Goal: Task Accomplishment & Management: Manage account settings

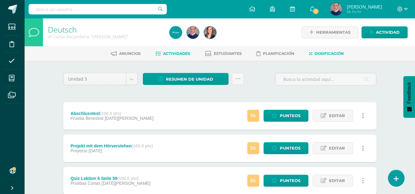
click at [323, 52] on span "Dosificación" at bounding box center [329, 53] width 29 height 5
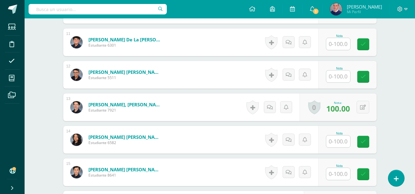
scroll to position [523, 0]
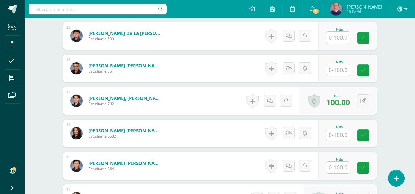
click at [341, 136] on input "text" at bounding box center [338, 135] width 24 height 12
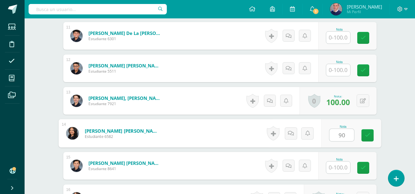
type input "90"
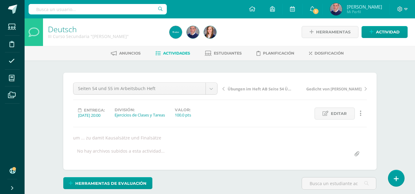
scroll to position [0, 0]
click at [330, 53] on span "Dosificación" at bounding box center [329, 53] width 29 height 5
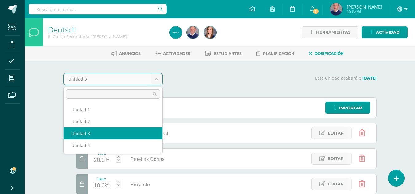
click at [156, 79] on body "Estudiantes Disciplina Asistencia Mis cursos Archivos Soporte Centro de ayuda Ú…" at bounding box center [207, 138] width 415 height 276
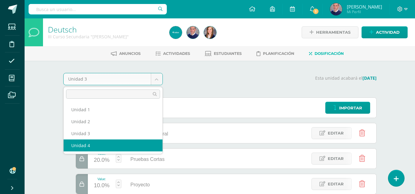
select select "Unidad 4"
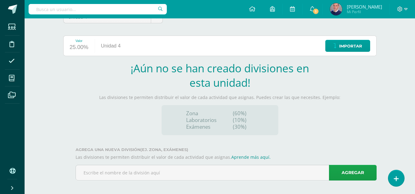
scroll to position [66, 0]
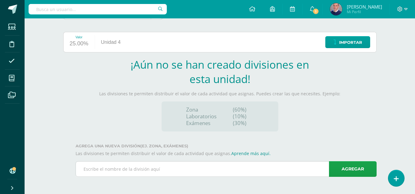
click at [173, 171] on input "text" at bounding box center [226, 169] width 300 height 15
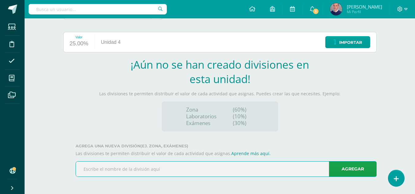
click at [166, 171] on input "text" at bounding box center [226, 169] width 300 height 15
paste input "Prueba Bimestral"
type input "Prueba Bimestral"
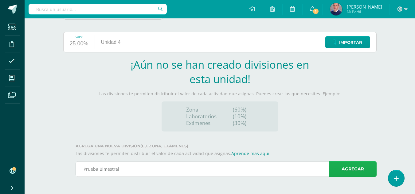
click at [358, 171] on link "Agregar" at bounding box center [353, 170] width 48 height 16
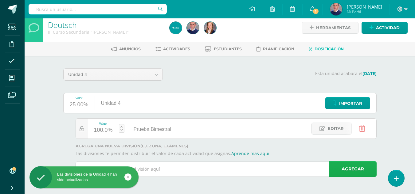
scroll to position [5, 0]
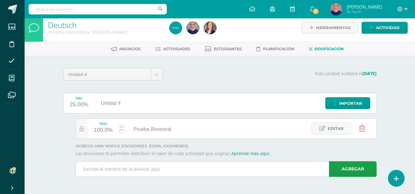
click at [180, 166] on input "text" at bounding box center [226, 169] width 300 height 15
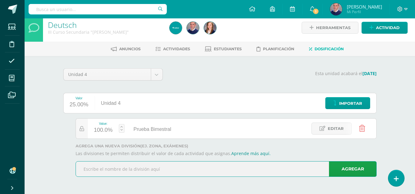
paste input "Pruebas Cortas"
type input "Pruebas Cortas"
click at [351, 169] on link "Agregar" at bounding box center [353, 170] width 48 height 16
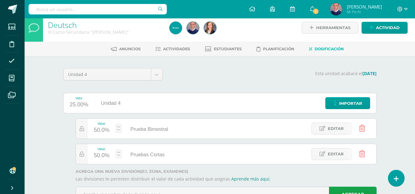
scroll to position [30, 0]
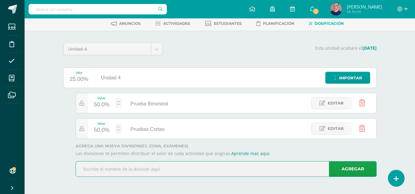
click at [163, 169] on input "text" at bounding box center [226, 169] width 300 height 15
paste input "Proyecto"
type input "Proyecto"
click at [362, 170] on link "Agregar" at bounding box center [353, 170] width 48 height 16
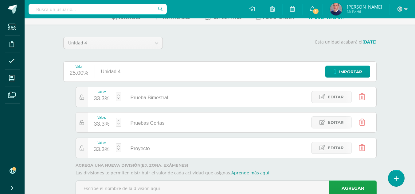
scroll to position [56, 0]
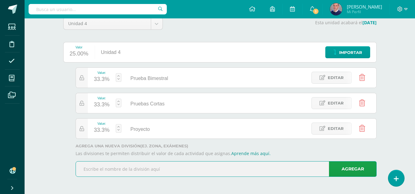
click at [159, 170] on input "text" at bounding box center [226, 169] width 300 height 15
paste input "Ejercicios de Clases y Tareas"
type input "Ejercicios de Clases y Tareas"
click at [356, 171] on link "Agregar" at bounding box center [353, 170] width 48 height 16
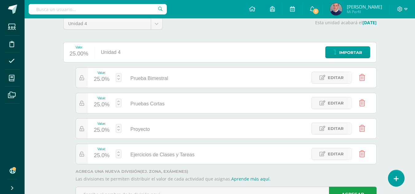
click at [105, 79] on div "25.0%" at bounding box center [102, 80] width 16 height 10
type input "30"
click at [152, 62] on link "Guardar" at bounding box center [151, 62] width 42 height 8
click at [104, 101] on div "23.3%" at bounding box center [102, 105] width 16 height 10
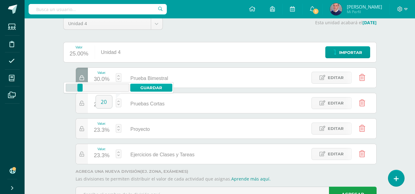
type input "20"
click at [145, 87] on link "Guardar" at bounding box center [151, 88] width 42 height 8
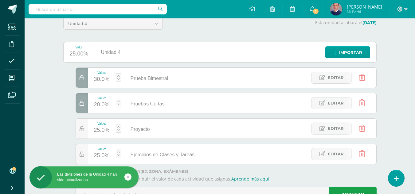
click at [106, 130] on div "25.0%" at bounding box center [102, 131] width 16 height 10
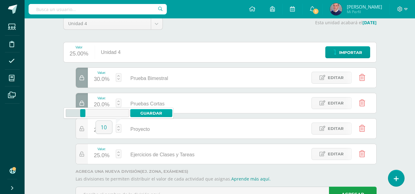
type input "10"
click at [144, 113] on link "Guardar" at bounding box center [151, 113] width 42 height 8
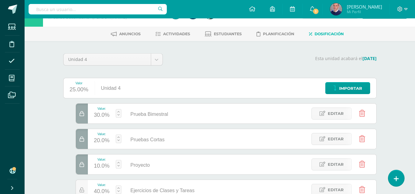
scroll to position [0, 0]
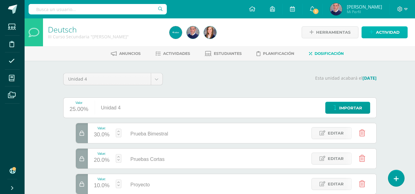
click at [375, 34] on link "Actividad" at bounding box center [385, 32] width 46 height 12
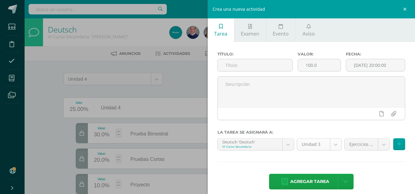
click at [333, 144] on body "Las divisiones de la Unidad 4 han sido actualizadas Las divisiones de la Unidad…" at bounding box center [207, 138] width 415 height 276
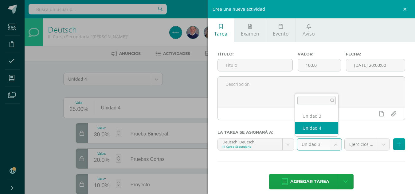
select select "212821"
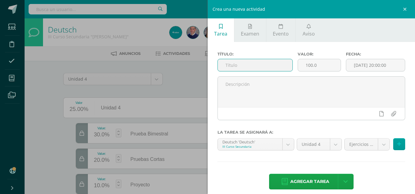
click at [249, 67] on input "text" at bounding box center [255, 65] width 75 height 12
type input "Titelseite"
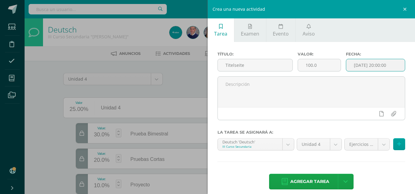
click at [370, 65] on input "[DATE] 20:00:00" at bounding box center [375, 65] width 59 height 12
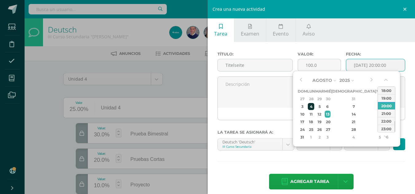
click at [314, 105] on div "4" at bounding box center [311, 106] width 6 height 7
type input "2025-08-04 20:00"
click at [314, 105] on div "4" at bounding box center [311, 106] width 6 height 7
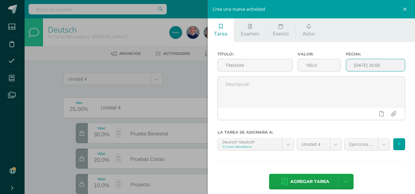
click at [315, 105] on textarea at bounding box center [311, 92] width 187 height 31
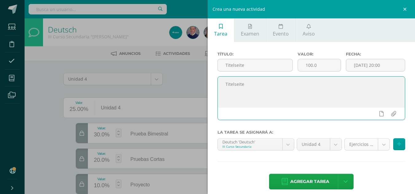
type textarea "Titelseite"
click at [379, 145] on body "Las divisiones de la Unidad 4 han sido actualizadas Las divisiones de la Unidad…" at bounding box center [207, 138] width 415 height 276
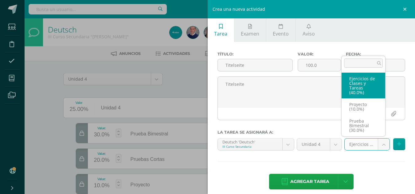
select select "231641"
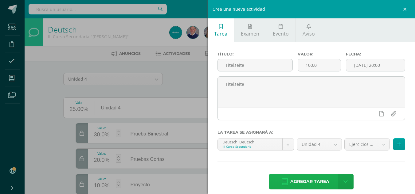
click at [305, 182] on span "Agregar tarea" at bounding box center [309, 181] width 39 height 15
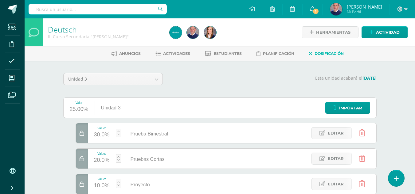
click at [172, 132] on div "Prueba Bimestral" at bounding box center [147, 133] width 53 height 20
drag, startPoint x: 170, startPoint y: 132, endPoint x: 130, endPoint y: 136, distance: 40.1
click at [130, 136] on div "Prueba Bimestral" at bounding box center [147, 133] width 53 height 20
copy span "Prueba Bimestral"
drag, startPoint x: 167, startPoint y: 160, endPoint x: 131, endPoint y: 158, distance: 36.9
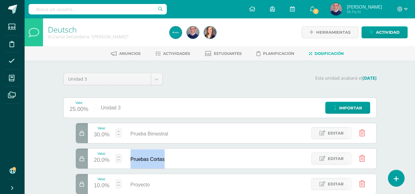
click at [131, 158] on div "Pruebas Cortas" at bounding box center [145, 159] width 49 height 20
copy span "Pruebas Cortas"
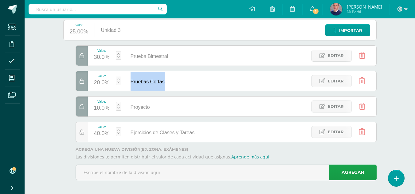
scroll to position [81, 0]
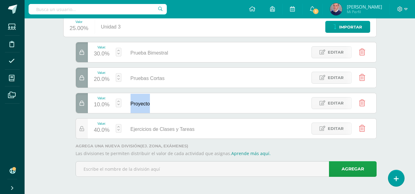
drag, startPoint x: 154, startPoint y: 103, endPoint x: 128, endPoint y: 103, distance: 25.8
click at [128, 103] on div "Proyecto" at bounding box center [138, 103] width 35 height 20
copy span "Proyecto"
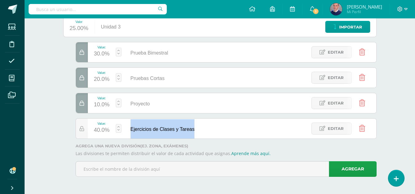
drag, startPoint x: 200, startPoint y: 128, endPoint x: 130, endPoint y: 130, distance: 70.7
click at [130, 130] on div "Ejercicios de Clases y Tareas" at bounding box center [161, 129] width 80 height 20
copy span "Ejercicios de Clases y Tareas"
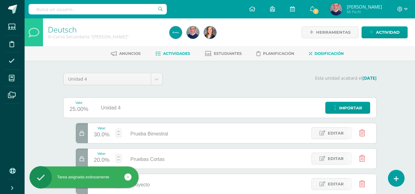
click at [172, 52] on span "Actividades" at bounding box center [176, 53] width 27 height 5
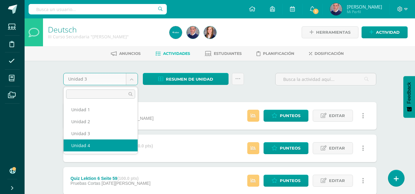
select select "Unidad 4"
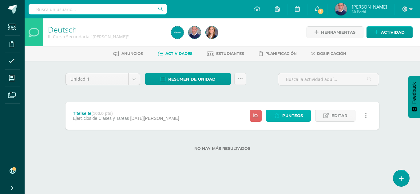
click at [289, 115] on span "Punteos" at bounding box center [292, 115] width 21 height 11
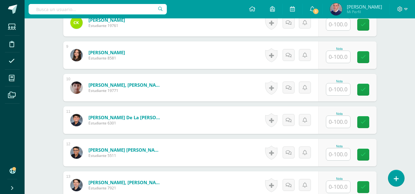
scroll to position [523, 0]
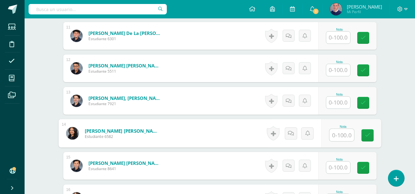
click at [344, 135] on input "text" at bounding box center [341, 135] width 25 height 12
type input "90"
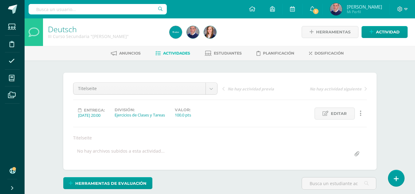
scroll to position [1, 0]
